Goal: Task Accomplishment & Management: Manage account settings

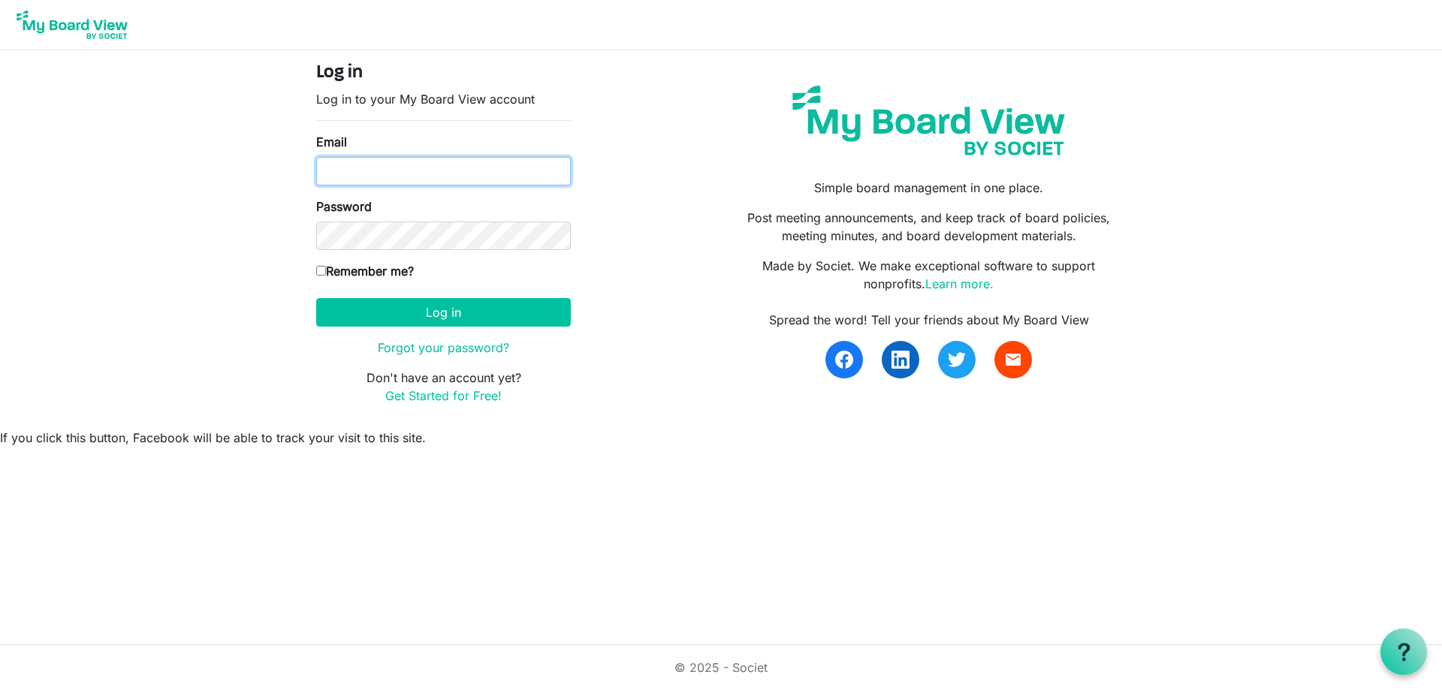
click at [475, 184] on input "Email" at bounding box center [443, 171] width 255 height 29
type input "[EMAIL_ADDRESS][DOMAIN_NAME]"
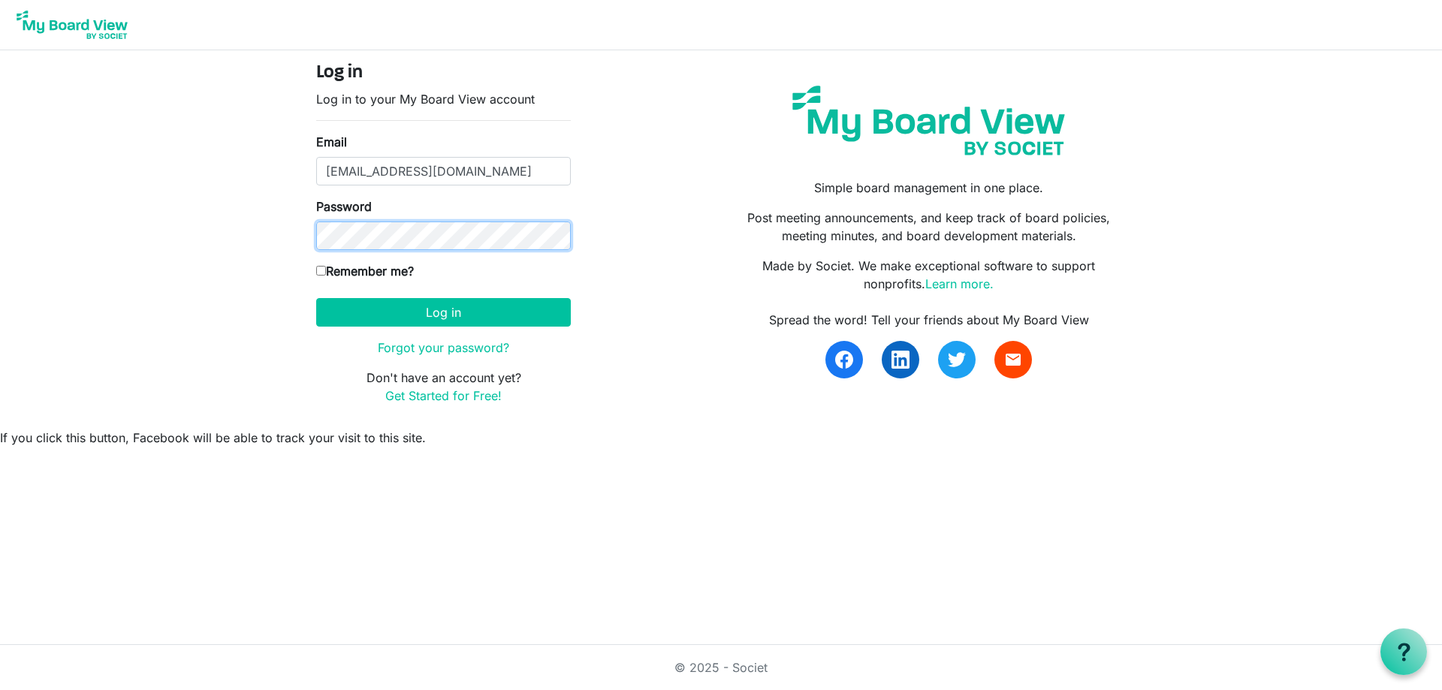
click at [316, 298] on button "Log in" at bounding box center [443, 312] width 255 height 29
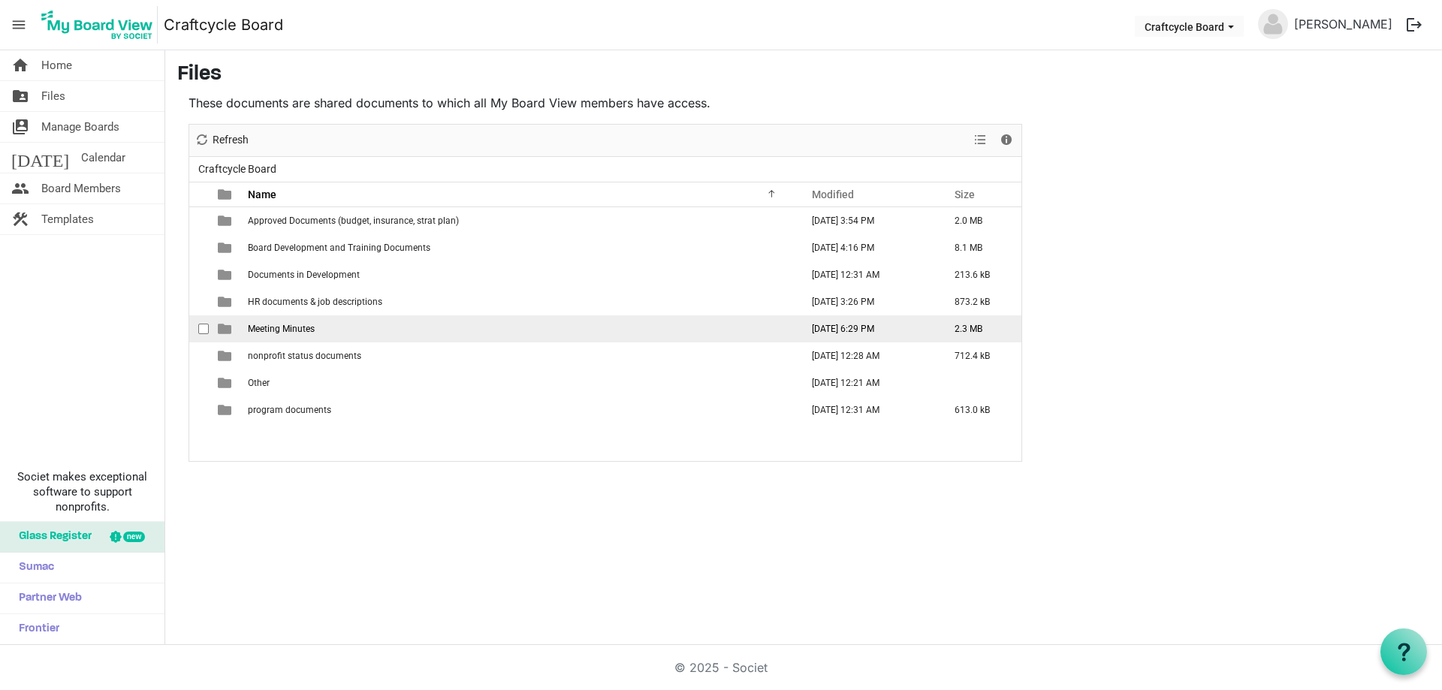
click at [298, 328] on span "Meeting Minutes" at bounding box center [281, 329] width 67 height 11
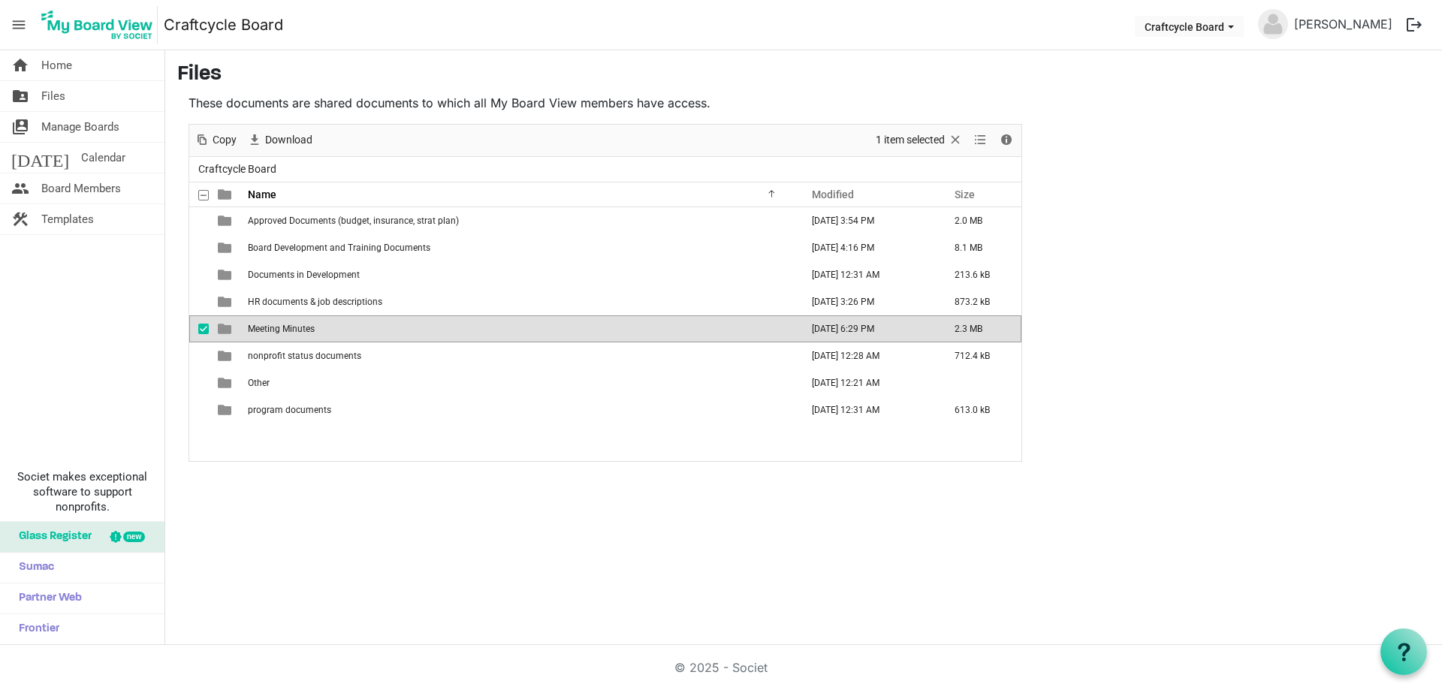
click at [298, 328] on span "Meeting Minutes" at bounding box center [281, 329] width 67 height 11
click at [298, 328] on div at bounding box center [605, 293] width 832 height 337
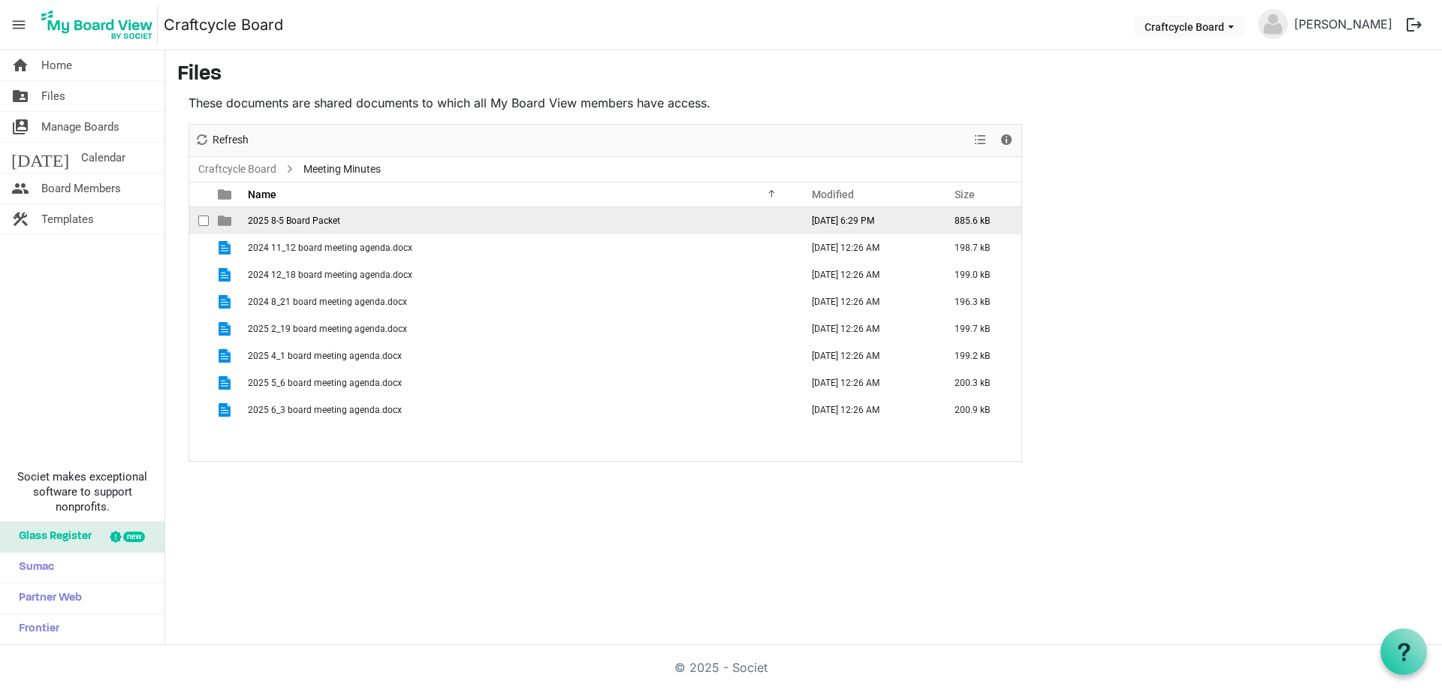
click at [309, 222] on span "2025 8-5 Board Packet" at bounding box center [294, 221] width 92 height 11
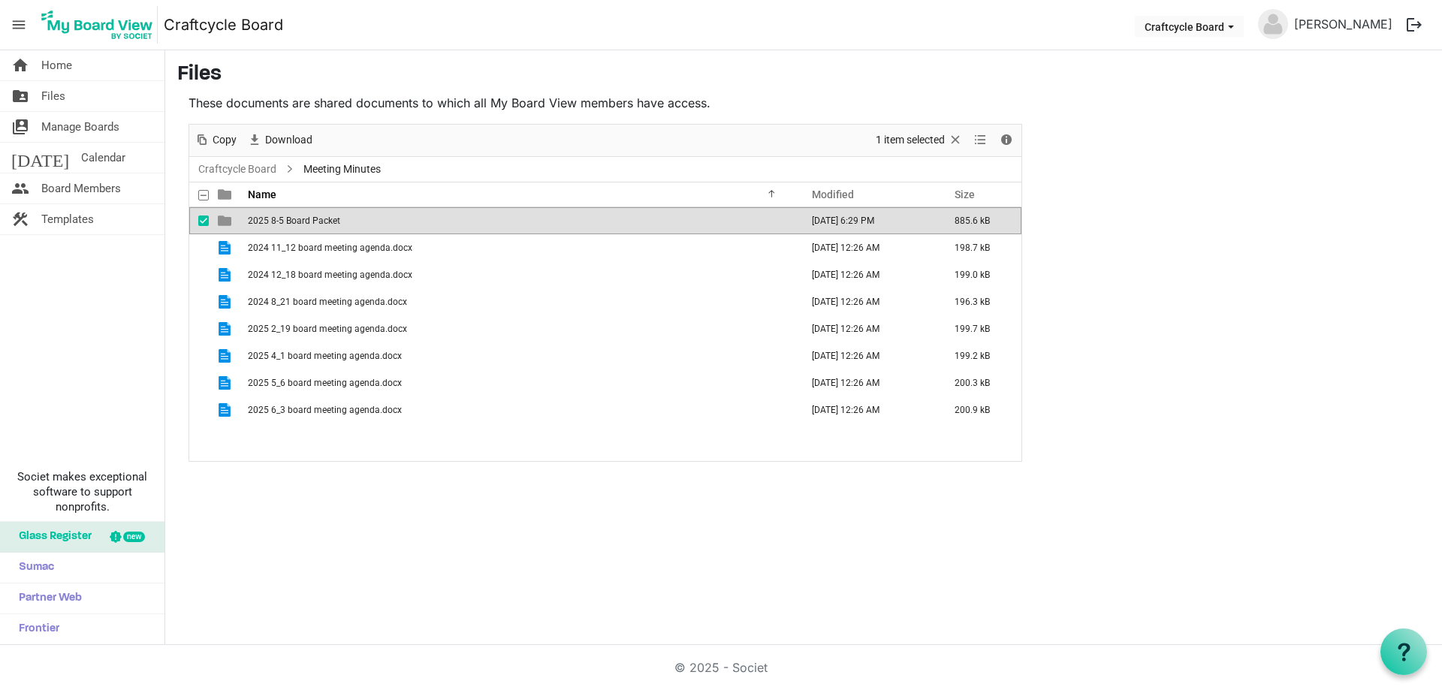
click at [309, 222] on span "2025 8-5 Board Packet" at bounding box center [294, 221] width 92 height 11
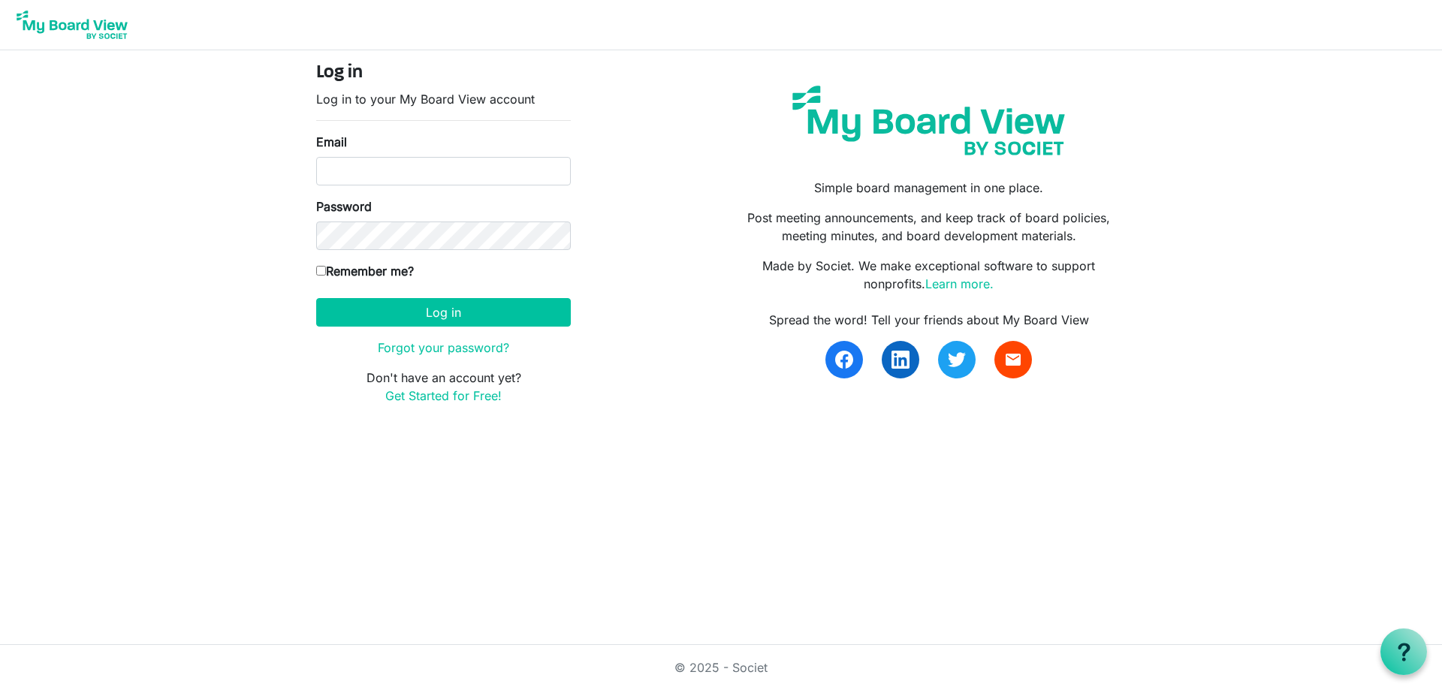
click at [432, 155] on div "Email" at bounding box center [443, 159] width 255 height 53
click at [432, 171] on input "Email" at bounding box center [443, 171] width 255 height 29
click at [357, 155] on div "Email" at bounding box center [443, 159] width 255 height 53
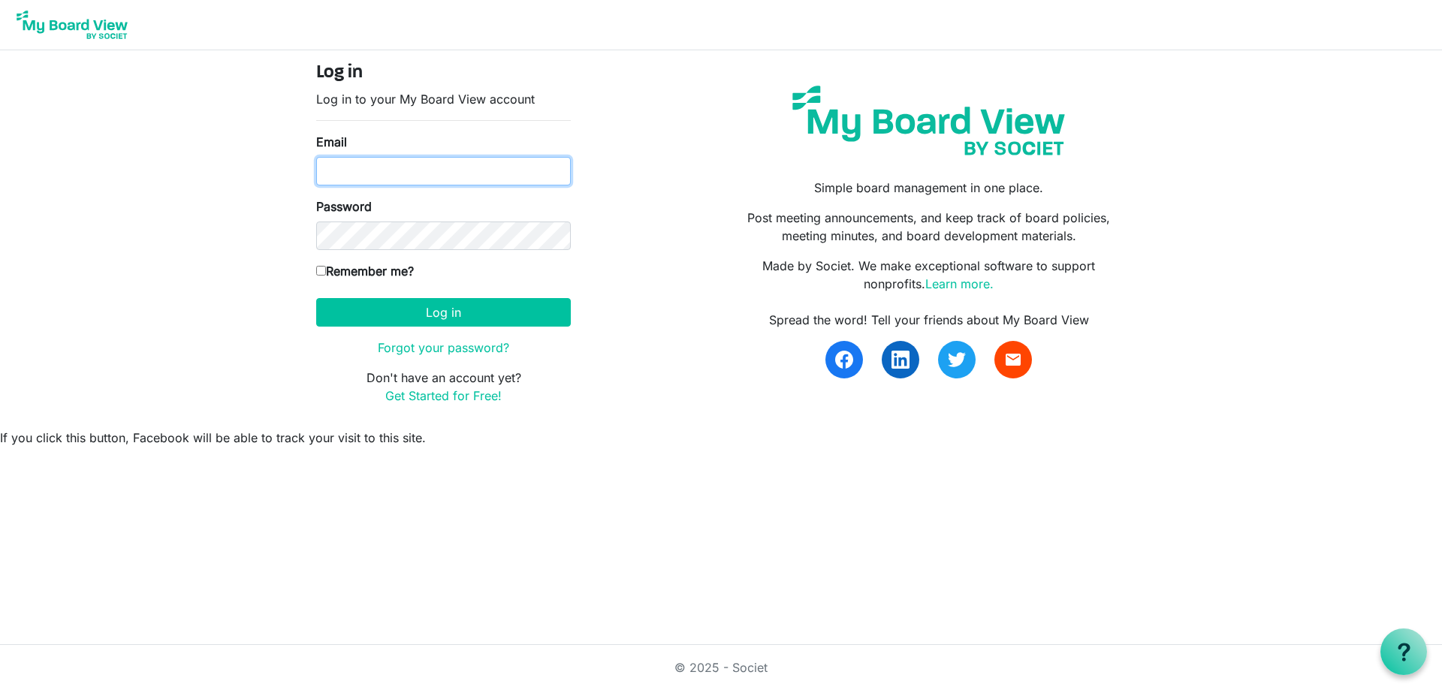
click at [354, 164] on input "Email" at bounding box center [443, 171] width 255 height 29
type input "comocraftcyclecollective@gmail.com"
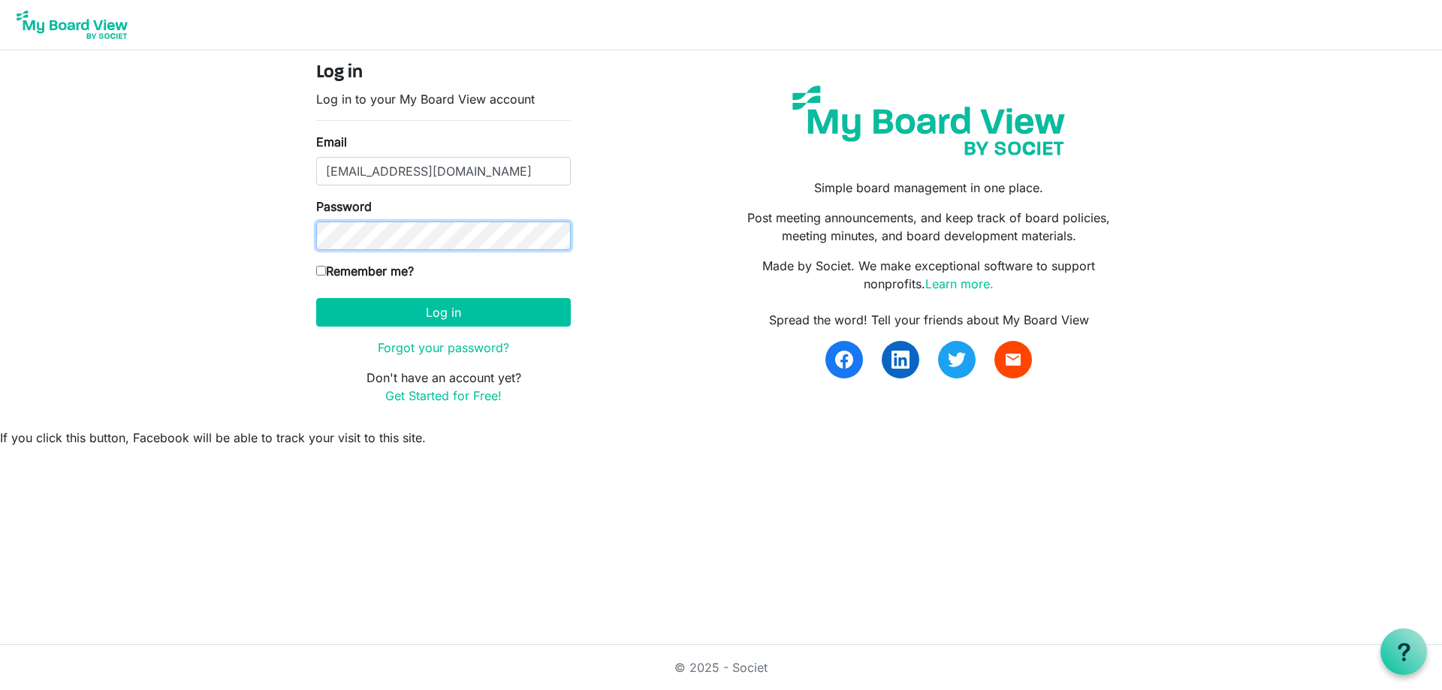
click at [316, 298] on button "Log in" at bounding box center [443, 312] width 255 height 29
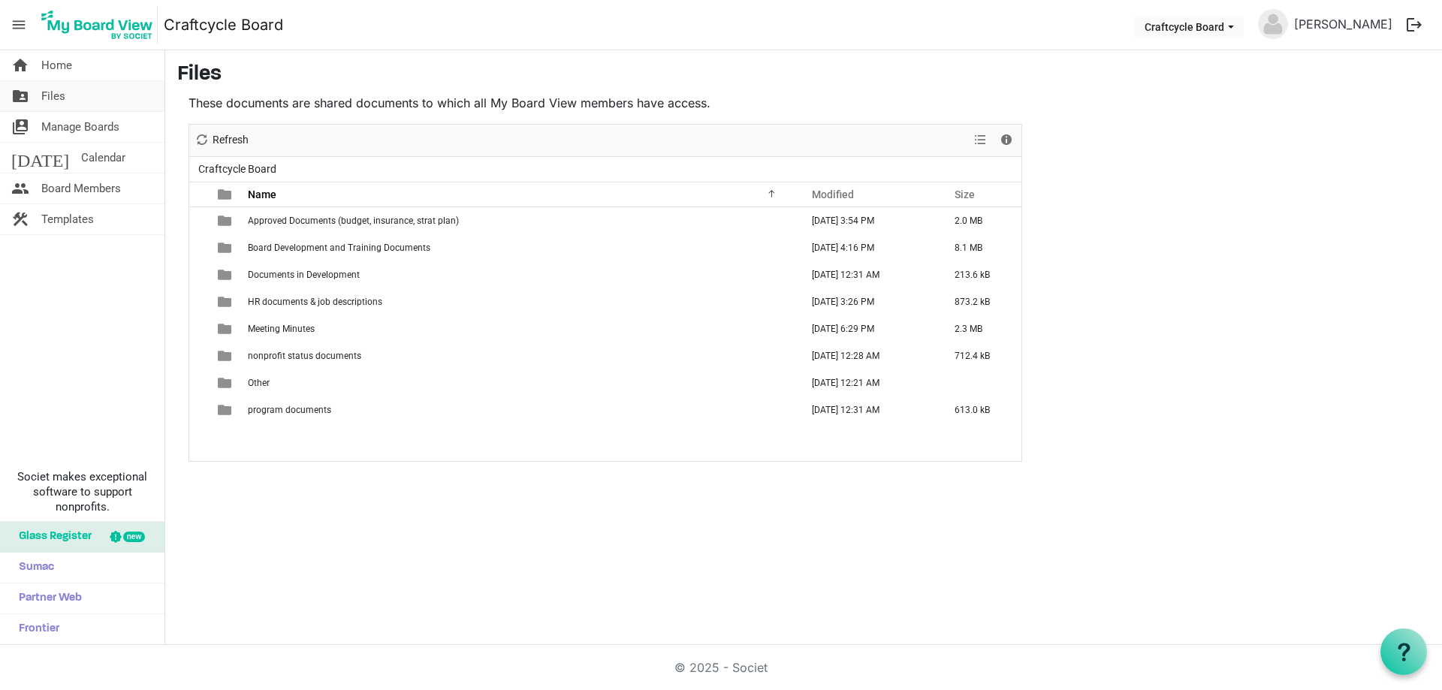
click at [66, 89] on link "folder_shared Files" at bounding box center [82, 96] width 164 height 30
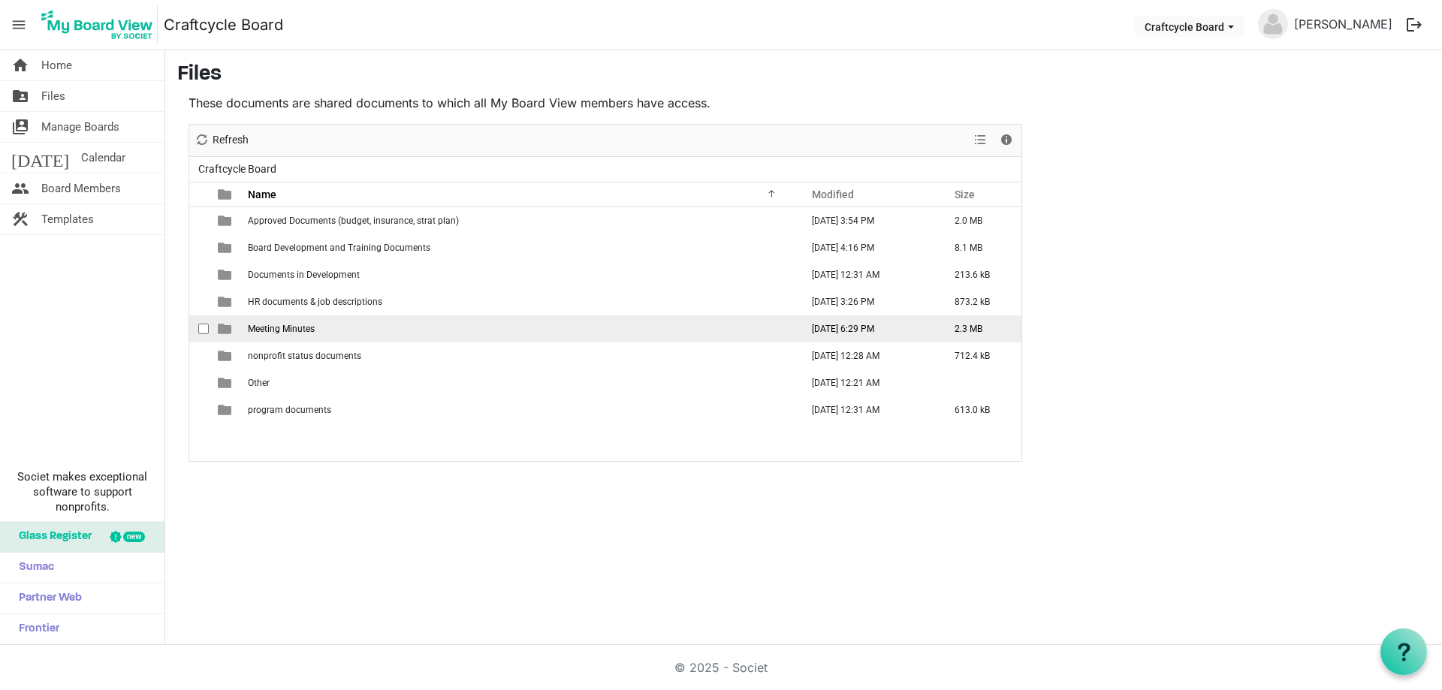
click at [273, 328] on span "Meeting Minutes" at bounding box center [281, 329] width 67 height 11
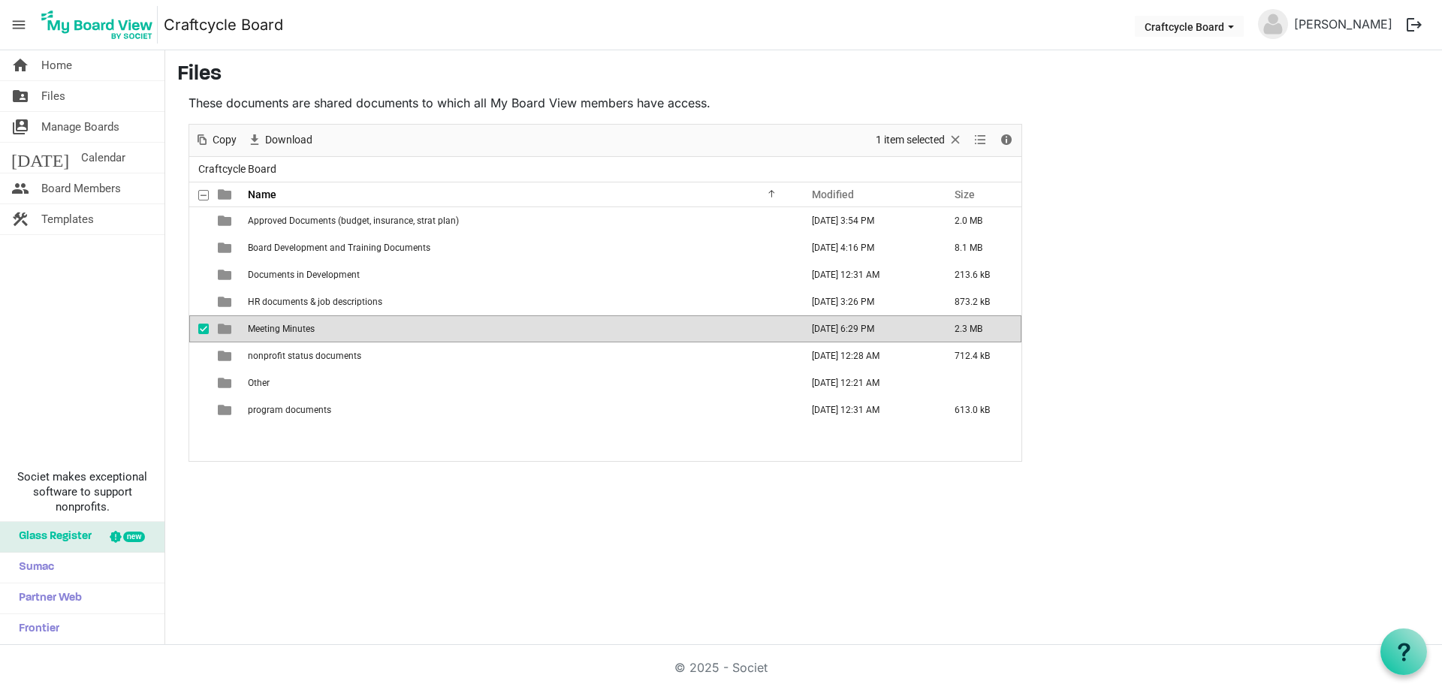
click at [273, 328] on span "Meeting Minutes" at bounding box center [281, 329] width 67 height 11
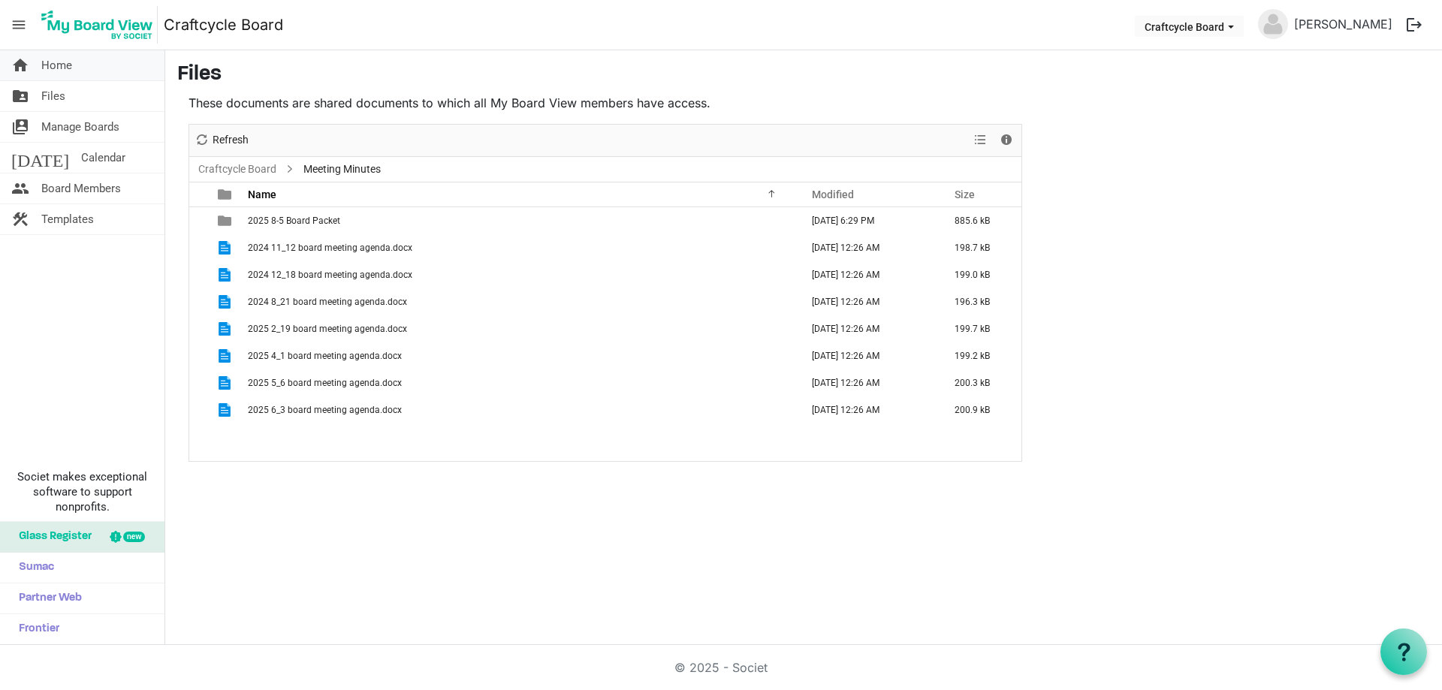
click at [59, 63] on span "Home" at bounding box center [56, 65] width 31 height 30
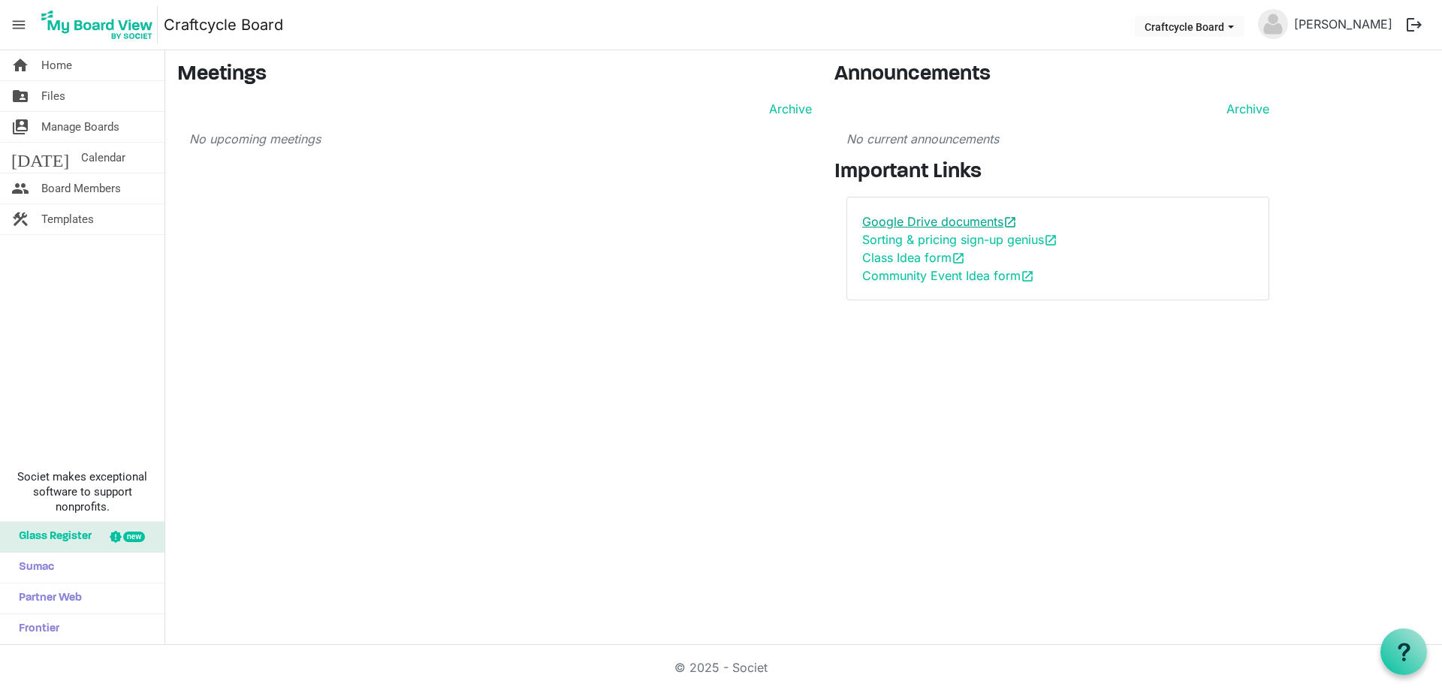
click at [882, 228] on link "Google Drive documents open_in_new" at bounding box center [939, 221] width 155 height 15
